Goal: Navigation & Orientation: Find specific page/section

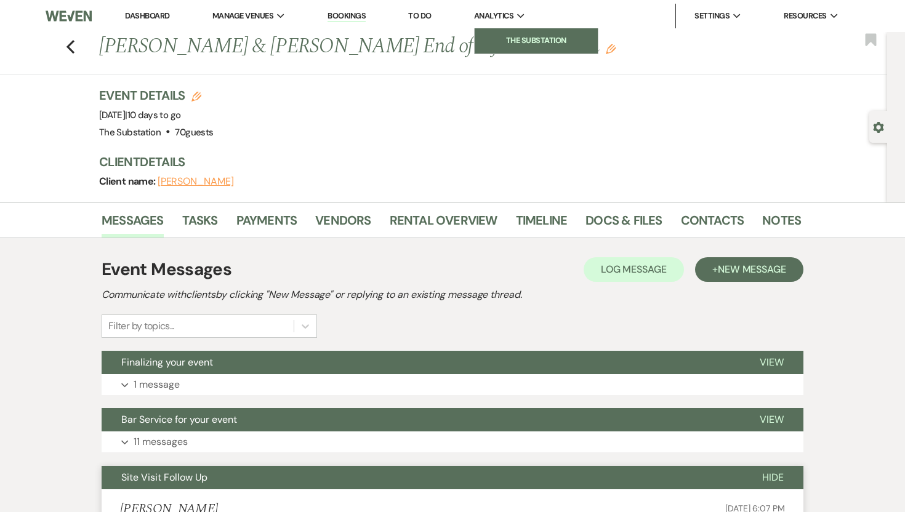
click at [522, 41] on li "The Substation" at bounding box center [536, 40] width 111 height 12
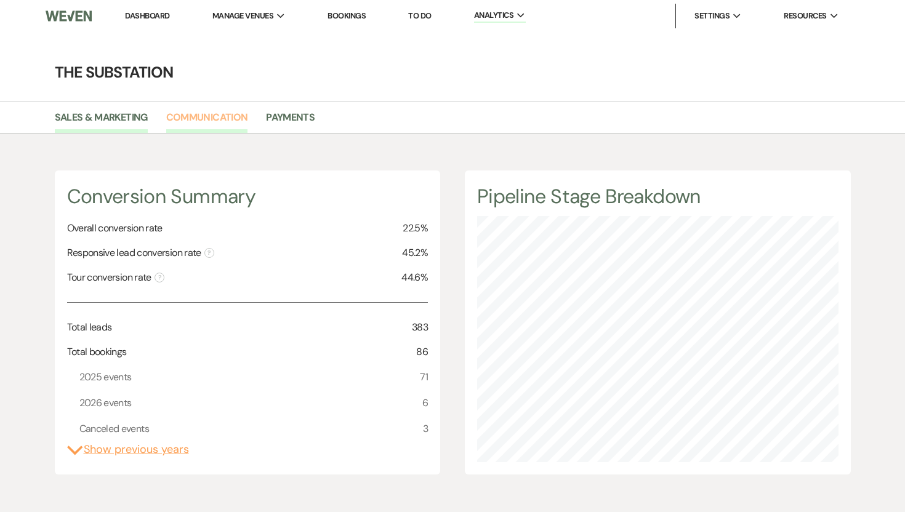
click at [204, 125] on link "Communication" at bounding box center [207, 121] width 82 height 23
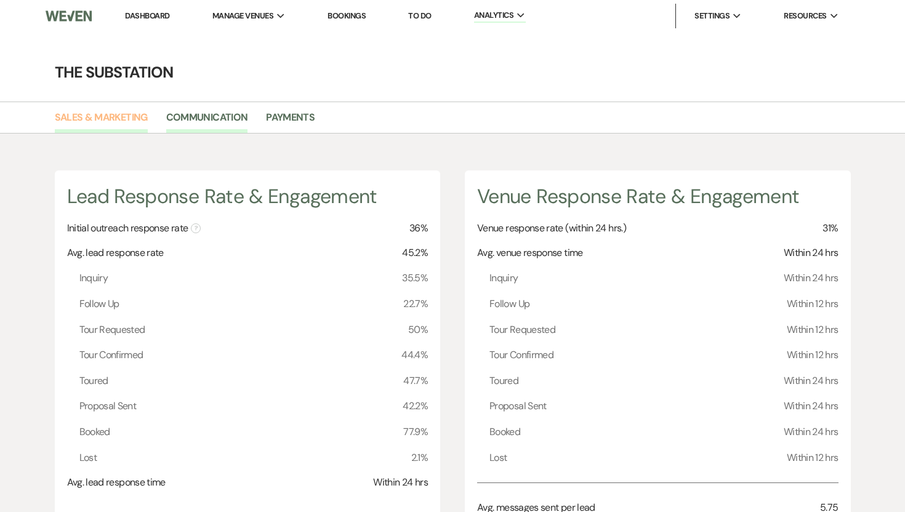
click at [131, 114] on link "Sales & Marketing" at bounding box center [101, 121] width 93 height 23
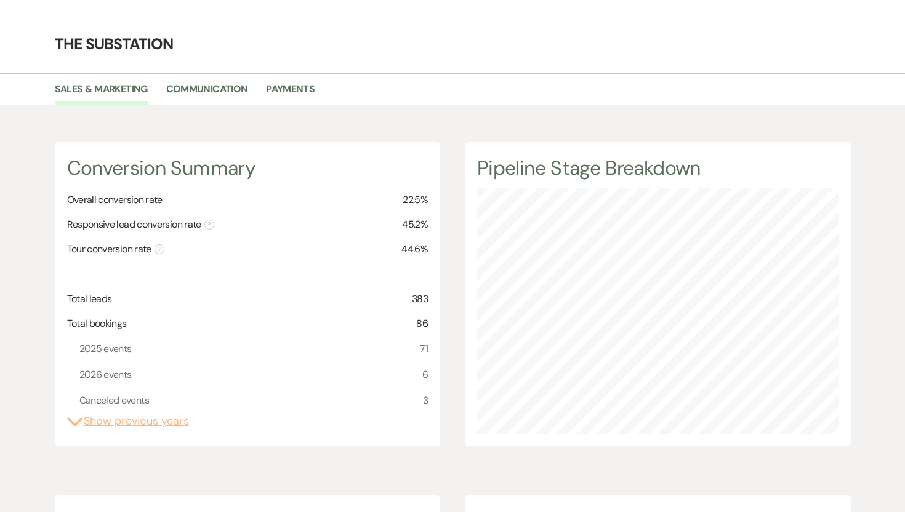
click at [167, 427] on button "Expand Show previous years" at bounding box center [128, 421] width 122 height 17
